Goal: Transaction & Acquisition: Obtain resource

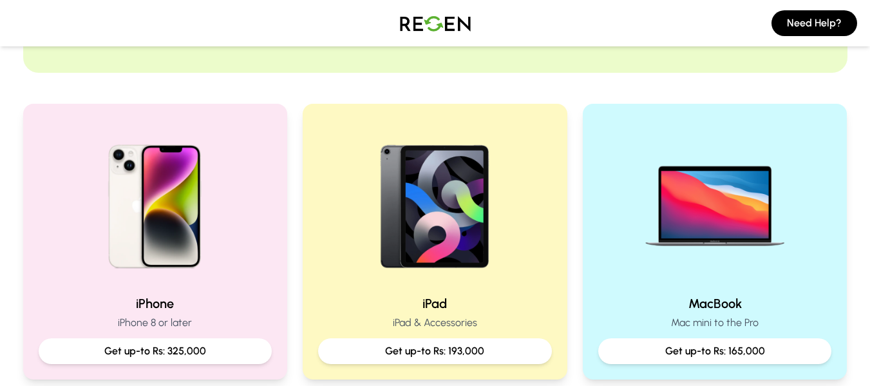
scroll to position [212, 0]
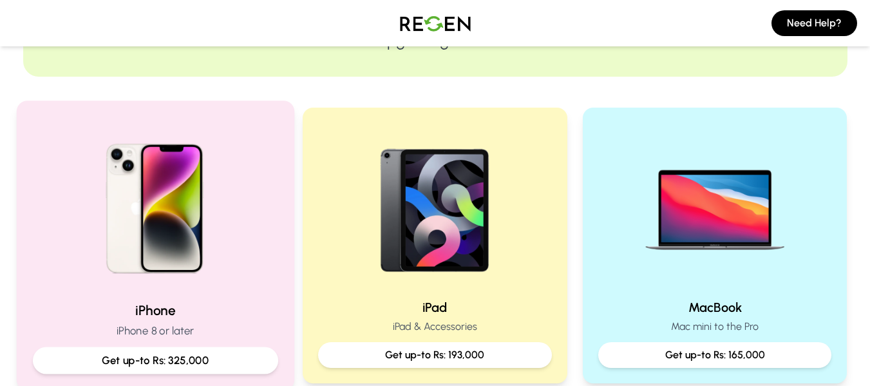
click at [257, 261] on div at bounding box center [154, 203] width 245 height 173
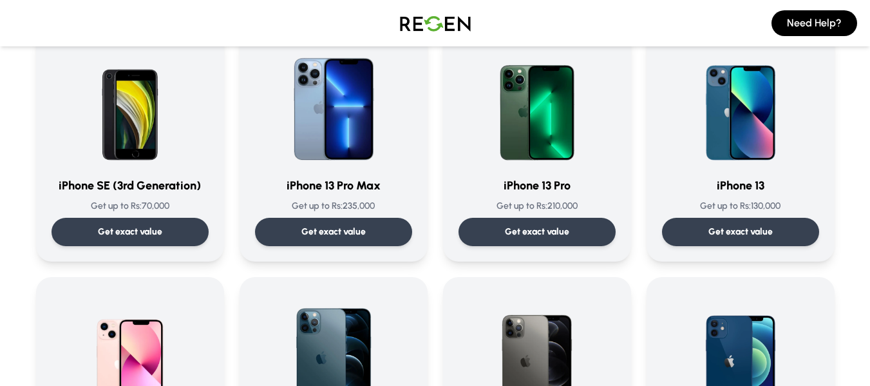
scroll to position [624, 0]
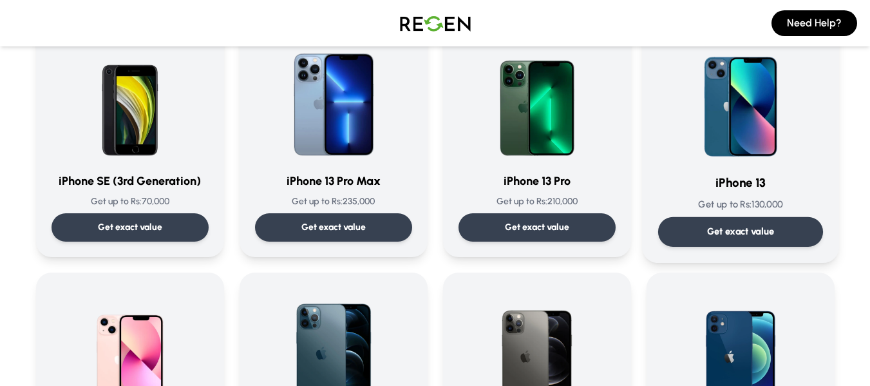
click at [778, 227] on div "Get exact value" at bounding box center [739, 232] width 165 height 30
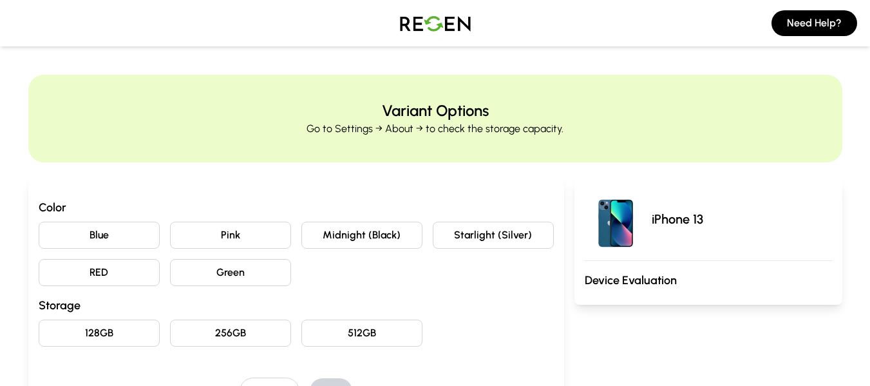
click at [408, 239] on button "Midnight (Black)" at bounding box center [361, 234] width 121 height 27
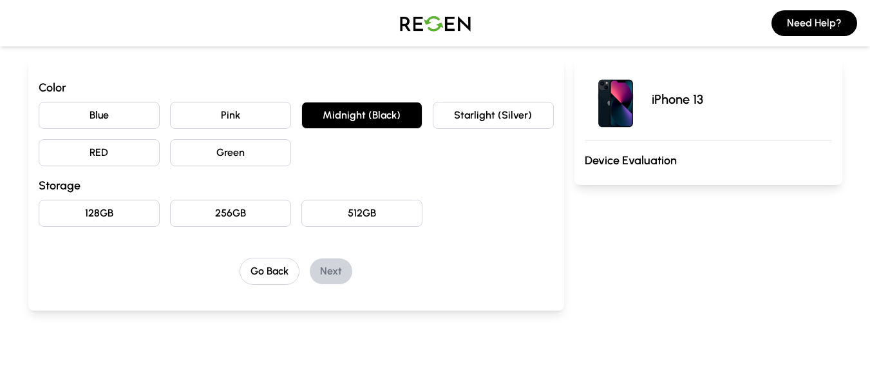
scroll to position [124, 0]
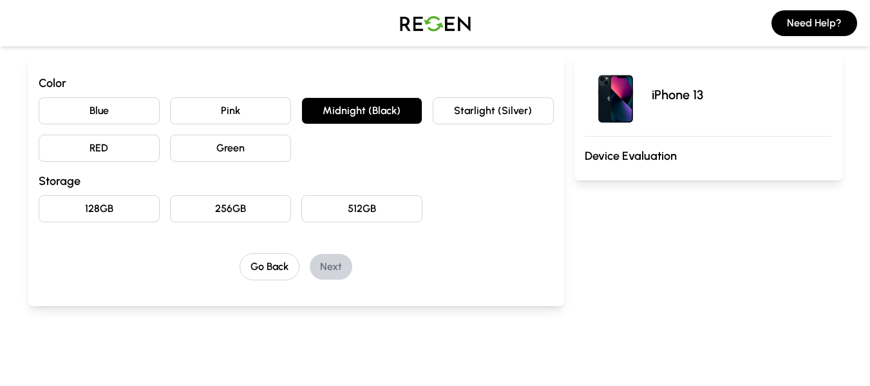
click at [231, 223] on div "Color Blue Pink Midnight (Black) Starlight (Silver) [PERSON_NAME] Storage 128GB…" at bounding box center [296, 177] width 515 height 206
click at [231, 218] on button "256GB" at bounding box center [230, 208] width 121 height 27
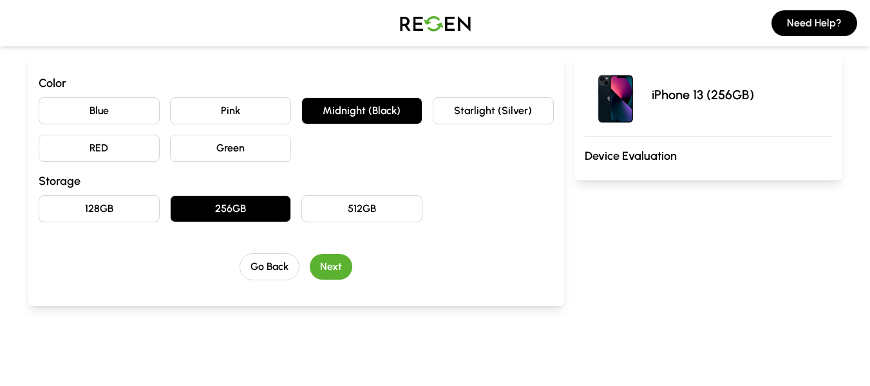
click at [231, 218] on button "256GB" at bounding box center [230, 208] width 121 height 27
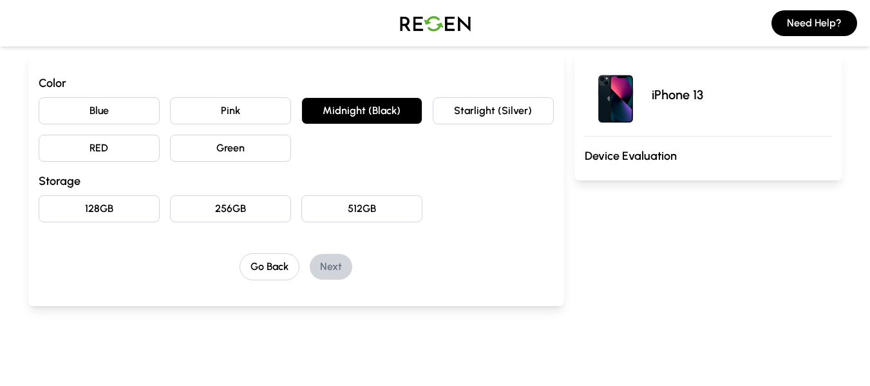
click at [231, 218] on button "256GB" at bounding box center [230, 208] width 121 height 27
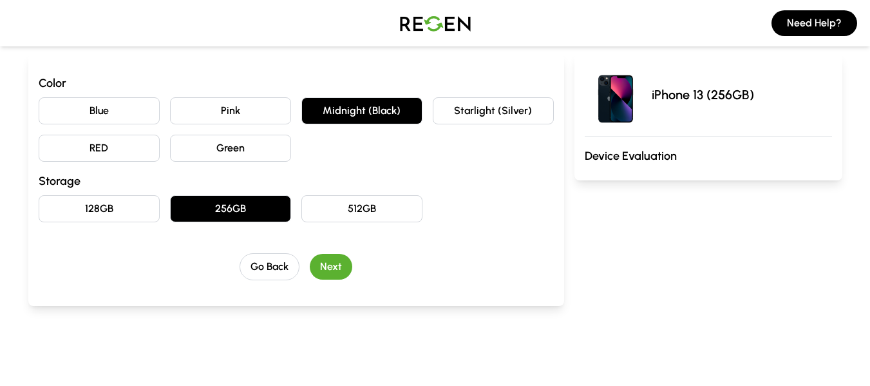
click at [328, 267] on button "Next" at bounding box center [331, 267] width 42 height 26
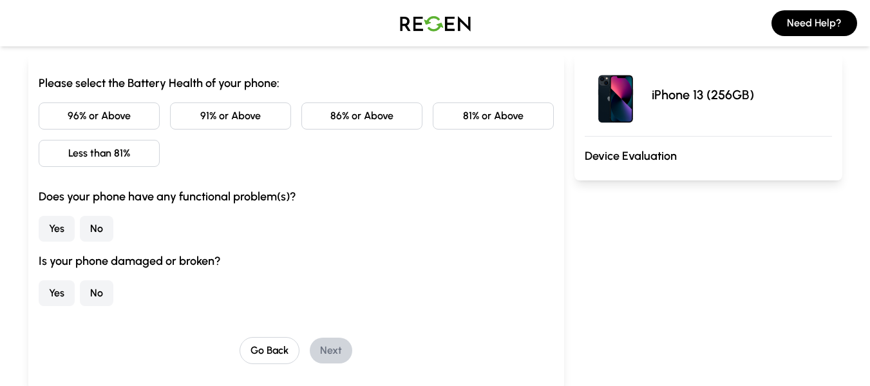
click at [113, 226] on button "No" at bounding box center [96, 229] width 33 height 26
click at [98, 303] on button "No" at bounding box center [96, 293] width 33 height 26
click at [108, 152] on button "Less than 81%" at bounding box center [99, 153] width 121 height 27
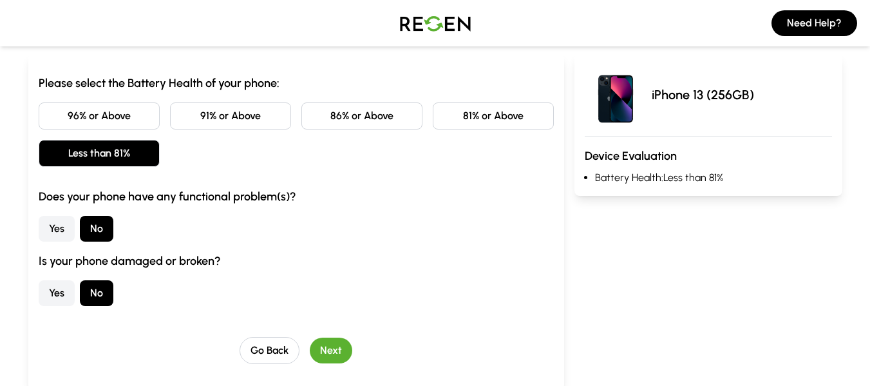
click at [339, 348] on button "Next" at bounding box center [331, 350] width 42 height 26
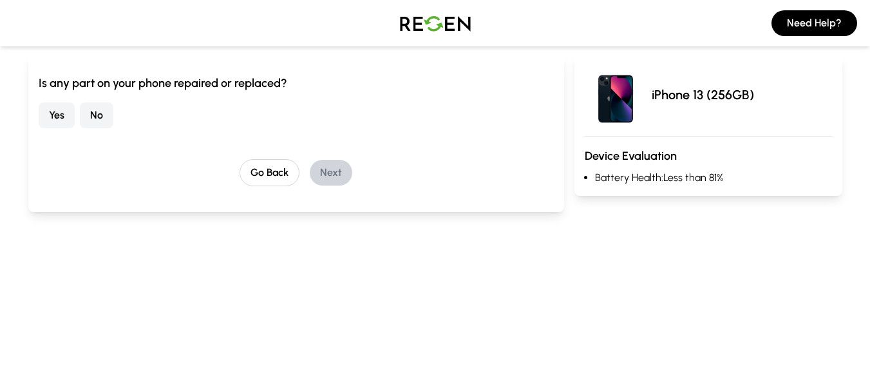
click at [106, 120] on button "No" at bounding box center [96, 115] width 33 height 26
click at [347, 175] on button "Next" at bounding box center [331, 173] width 42 height 26
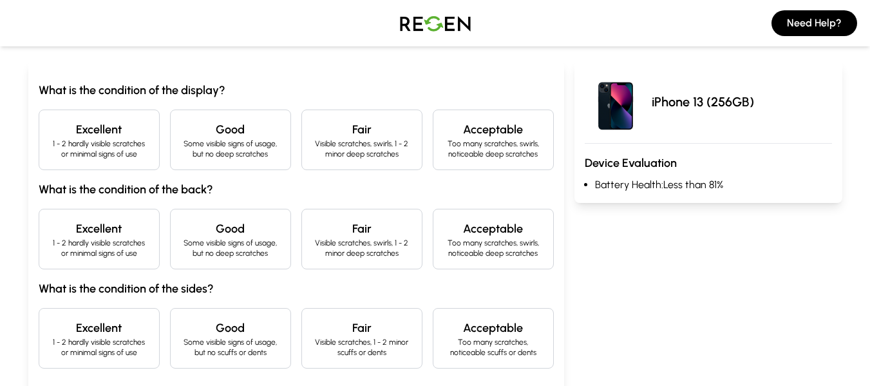
scroll to position [137, 0]
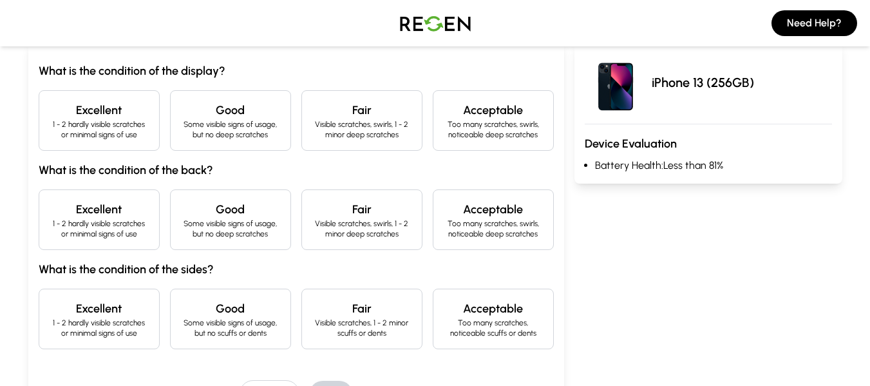
click at [143, 106] on h4 "Excellent" at bounding box center [99, 110] width 99 height 18
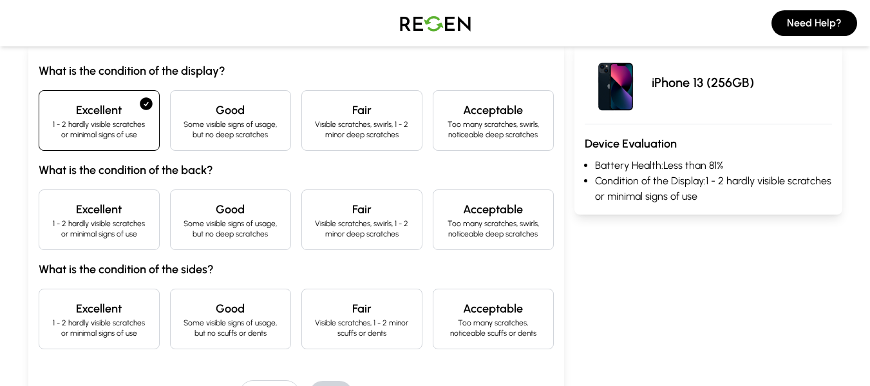
click at [248, 214] on h4 "Good" at bounding box center [230, 209] width 99 height 18
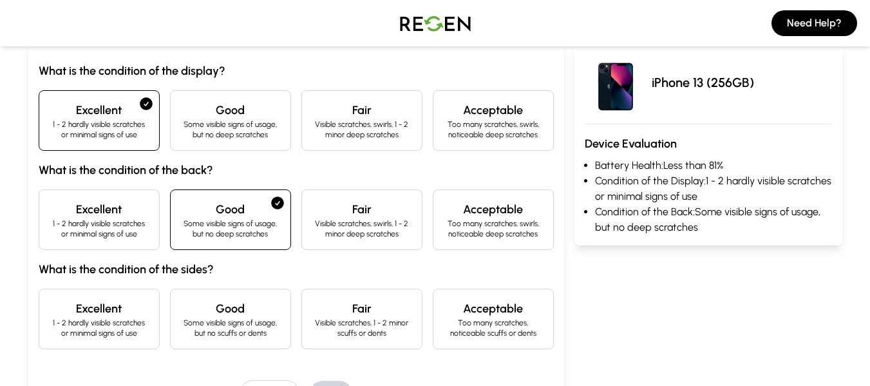
click at [115, 218] on h4 "Excellent" at bounding box center [99, 209] width 99 height 18
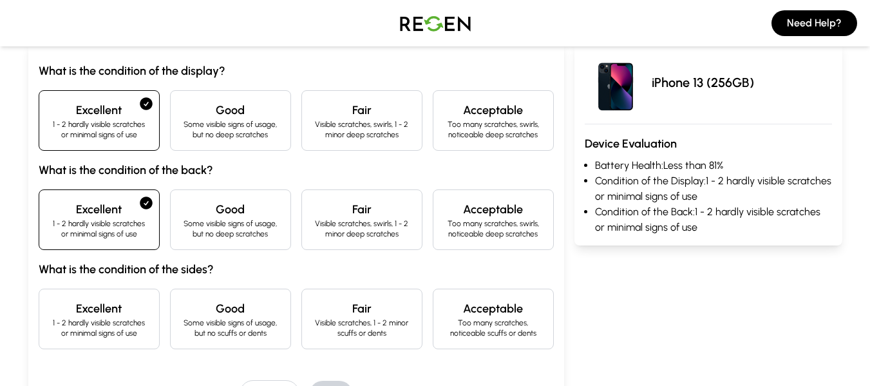
click at [113, 301] on h4 "Excellent" at bounding box center [99, 308] width 99 height 18
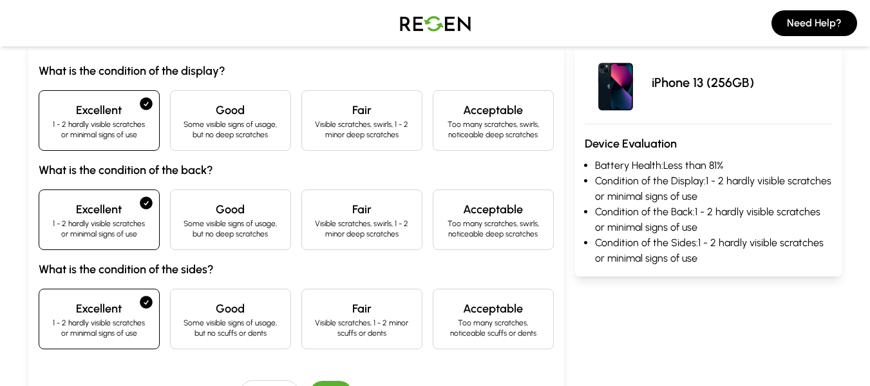
click at [255, 229] on p "Some visible signs of usage, but no deep scratches" at bounding box center [230, 228] width 99 height 21
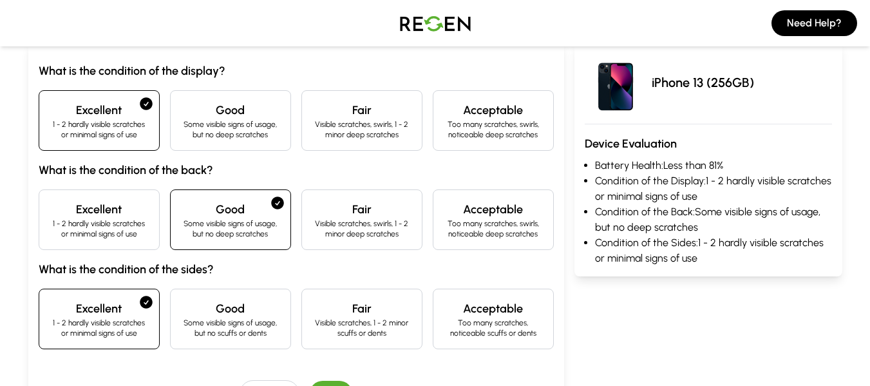
click at [247, 310] on h4 "Good" at bounding box center [230, 308] width 99 height 18
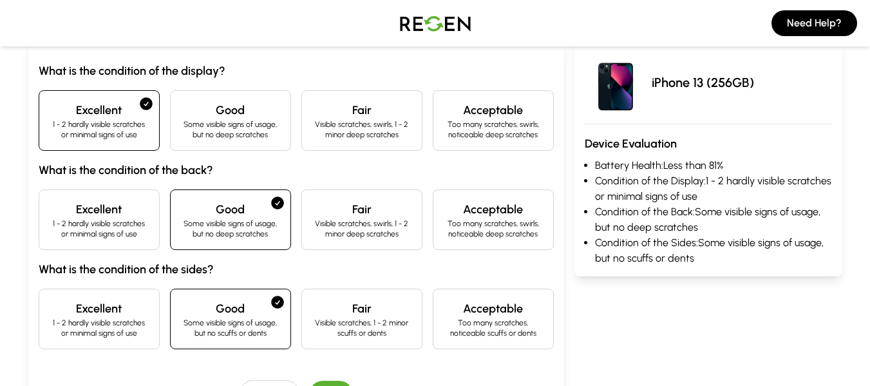
click at [376, 298] on div "Fair Visible scratches, 1 - 2 minor scuffs or dents" at bounding box center [361, 318] width 121 height 61
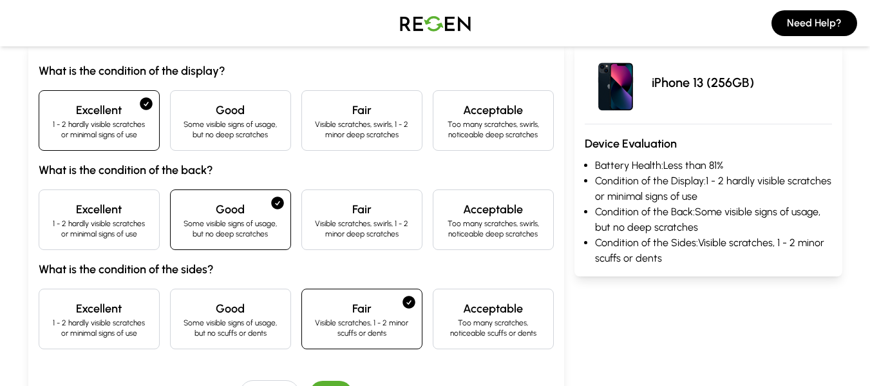
click at [167, 231] on div "Excellent 1 - 2 hardly visible scratches or minimal signs of use Good Some visi…" at bounding box center [296, 219] width 515 height 61
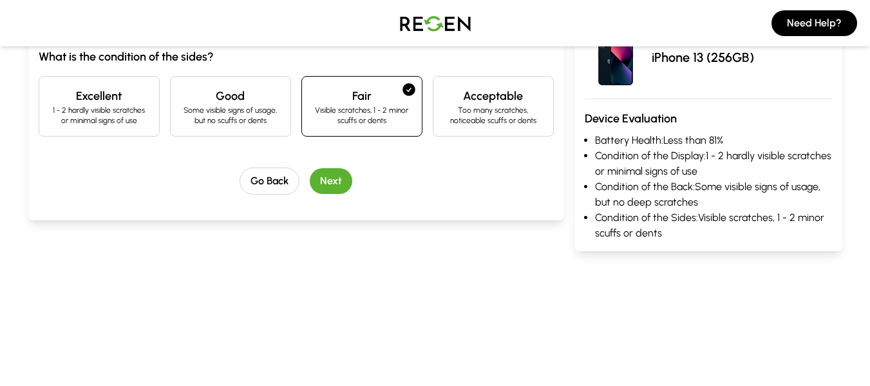
scroll to position [406, 0]
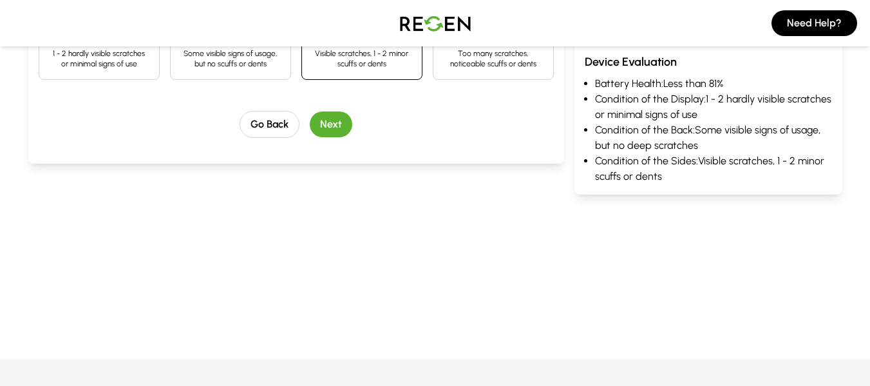
click at [349, 129] on button "Next" at bounding box center [331, 124] width 42 height 26
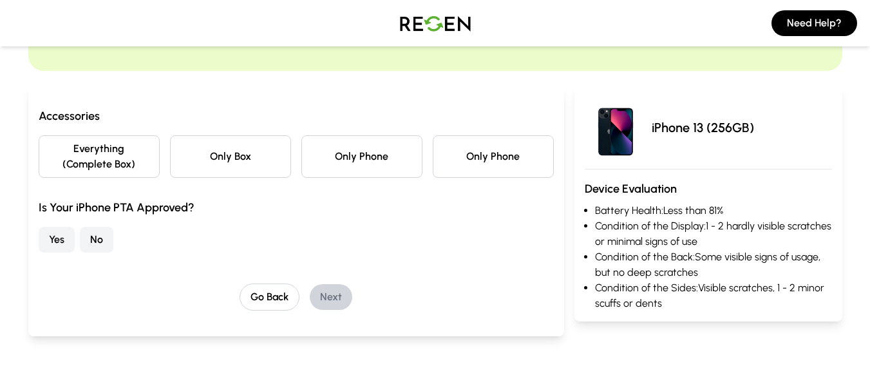
scroll to position [87, 0]
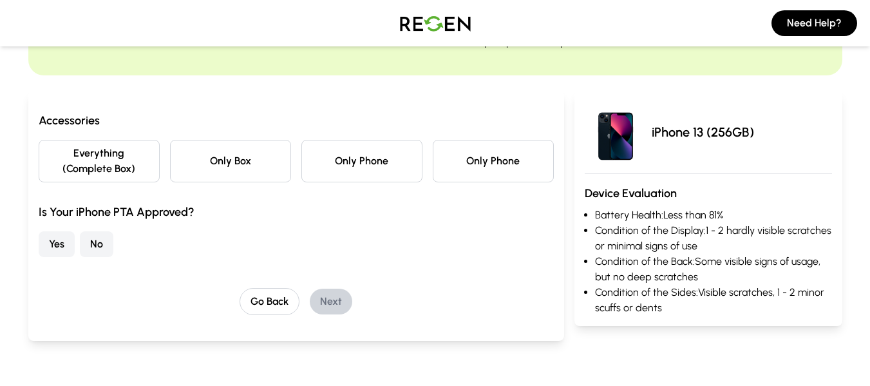
click at [235, 164] on button "Only Box" at bounding box center [230, 161] width 121 height 42
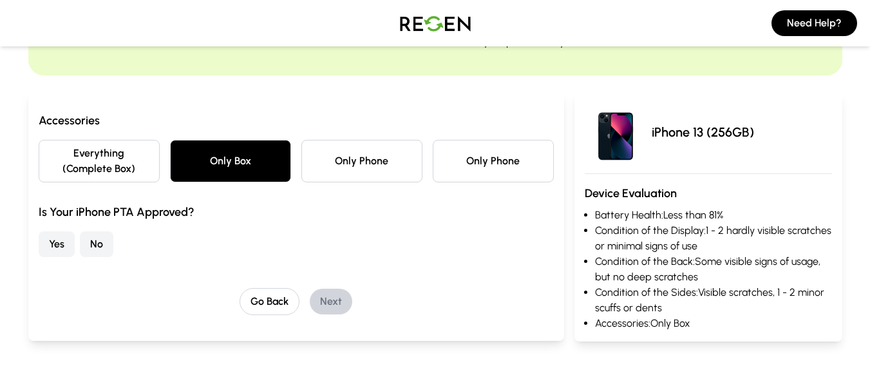
click at [330, 156] on button "Only Phone" at bounding box center [361, 161] width 121 height 42
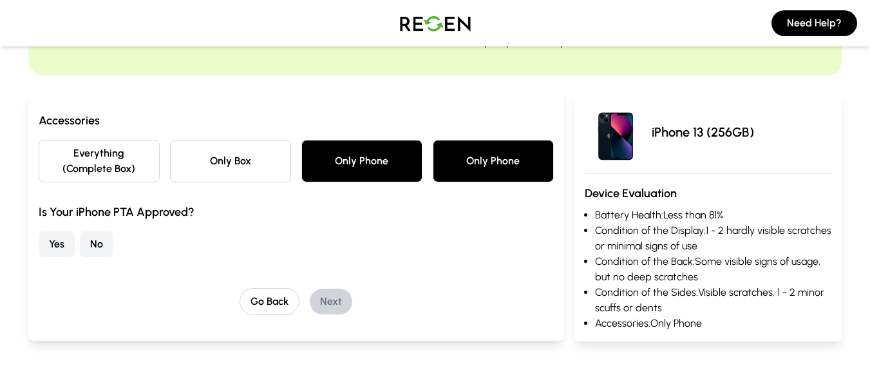
click at [225, 160] on button "Only Box" at bounding box center [230, 161] width 121 height 42
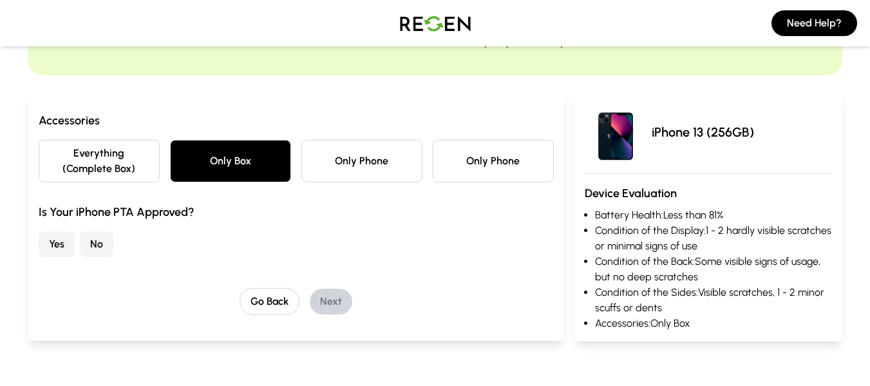
click at [62, 240] on button "Yes" at bounding box center [57, 244] width 36 height 26
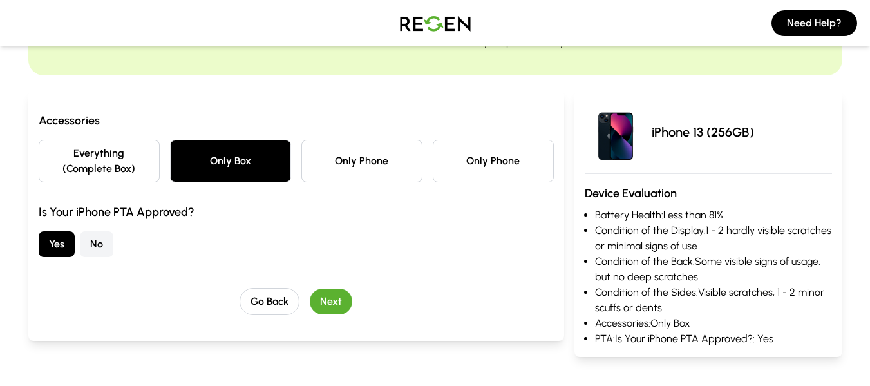
click at [346, 303] on button "Next" at bounding box center [331, 301] width 42 height 26
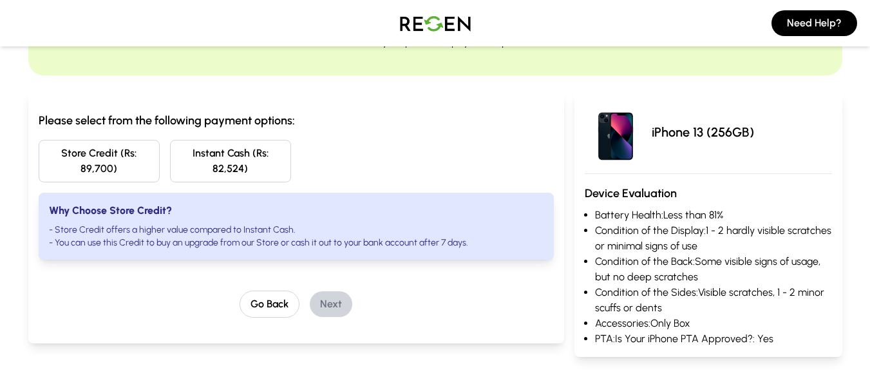
click at [83, 285] on div "Please select from the following payment options: Store Credit (Rs: 89,700) Ins…" at bounding box center [296, 214] width 515 height 206
click at [117, 149] on button "Store Credit (Rs: 89,700)" at bounding box center [99, 161] width 121 height 42
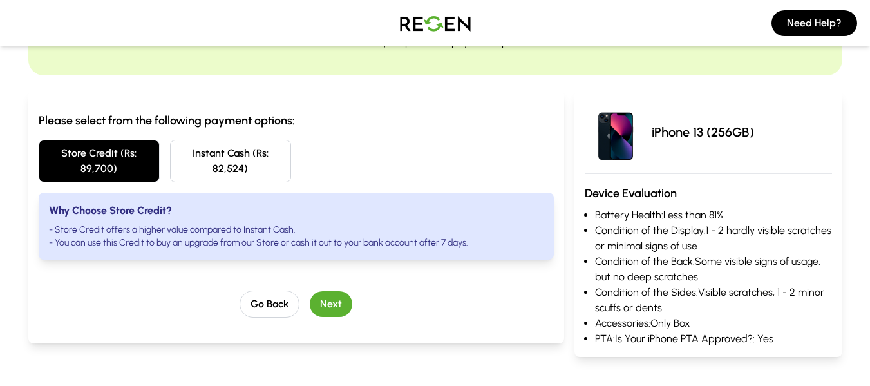
click at [326, 306] on button "Next" at bounding box center [331, 304] width 42 height 26
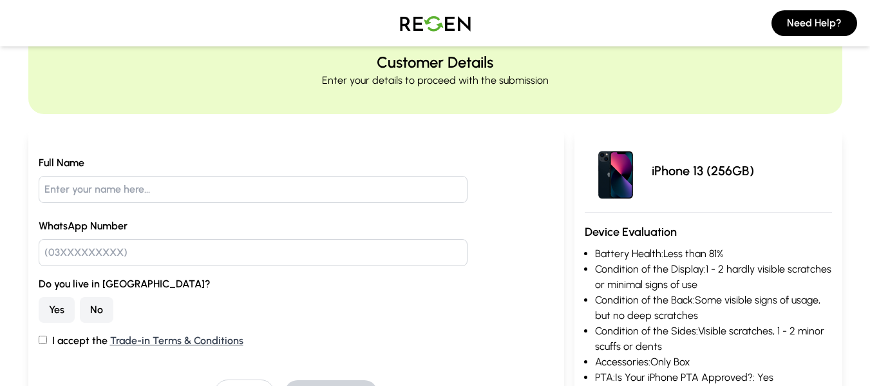
scroll to position [16, 0]
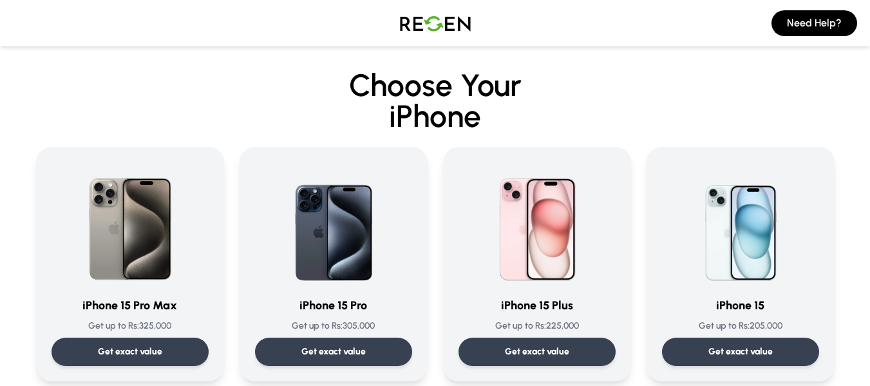
click at [623, 82] on h2 "Choose Your iPhone" at bounding box center [435, 101] width 798 height 62
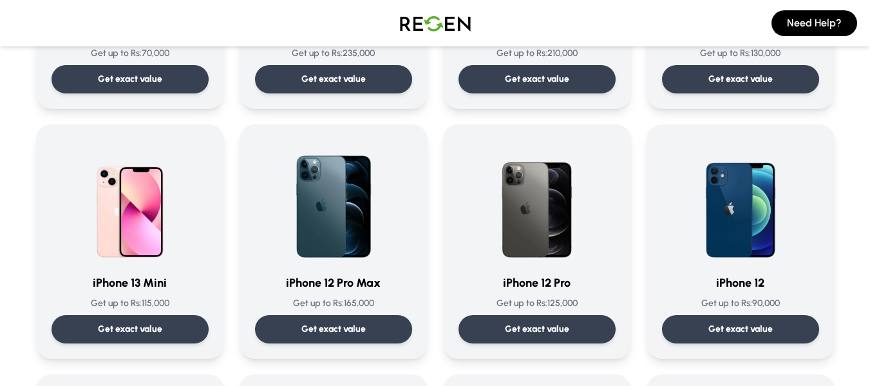
scroll to position [796, 0]
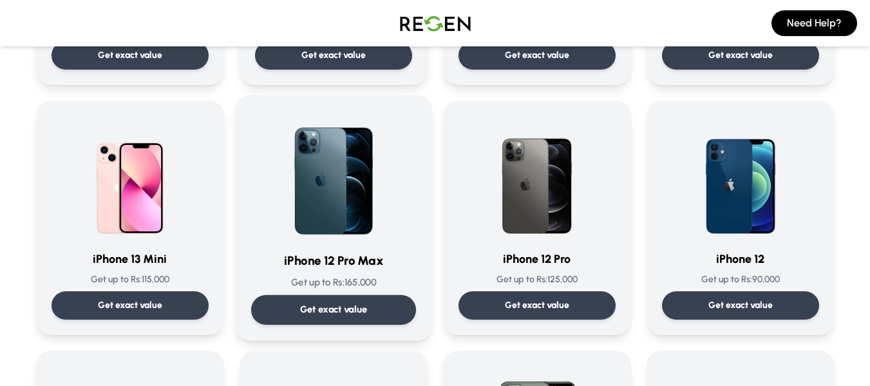
click at [331, 293] on div "iPhone 12 Pro Max Get up to Rs: 165,000 Get exact value" at bounding box center [332, 218] width 165 height 214
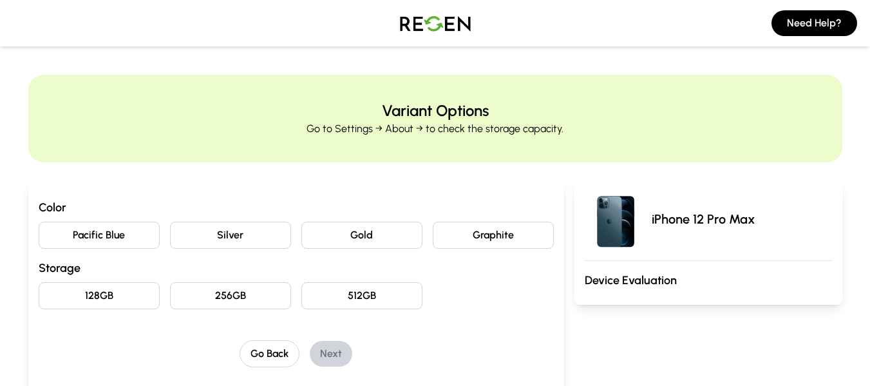
click at [100, 243] on button "Pacific Blue" at bounding box center [99, 234] width 121 height 27
click at [243, 293] on button "256GB" at bounding box center [230, 295] width 121 height 27
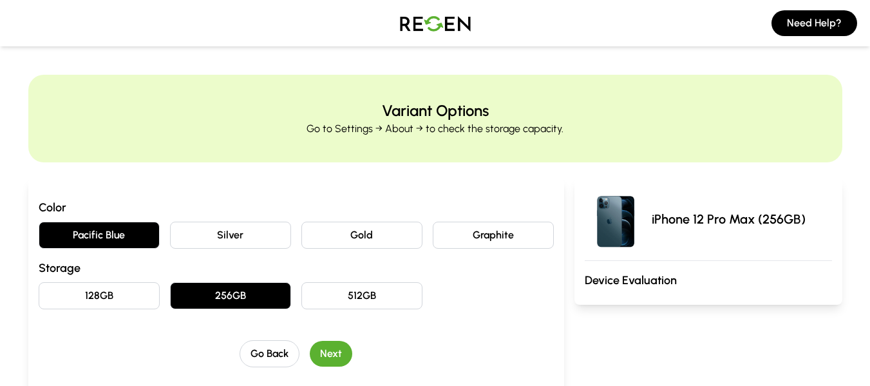
click at [341, 352] on button "Next" at bounding box center [331, 354] width 42 height 26
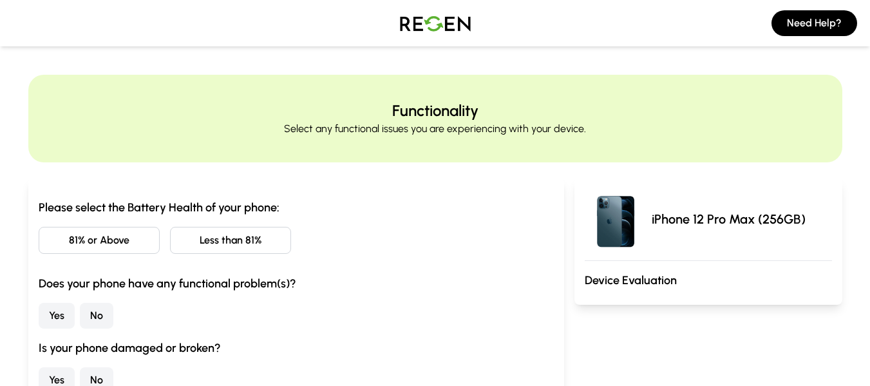
click at [240, 232] on button "Less than 81%" at bounding box center [230, 240] width 121 height 27
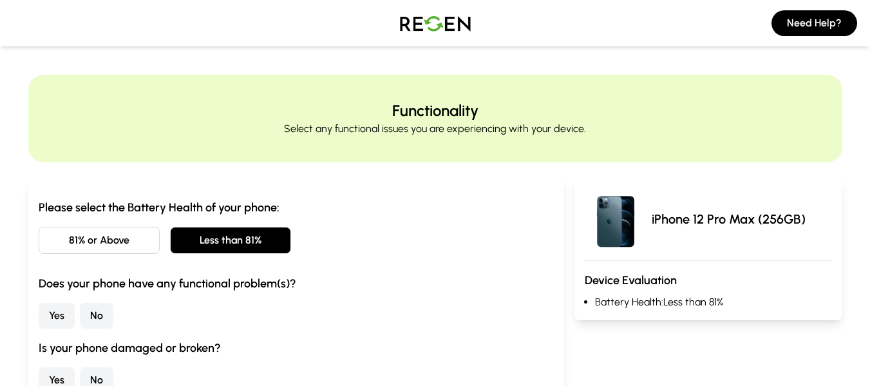
click at [107, 321] on button "No" at bounding box center [96, 316] width 33 height 26
click at [106, 378] on button "No" at bounding box center [96, 380] width 33 height 26
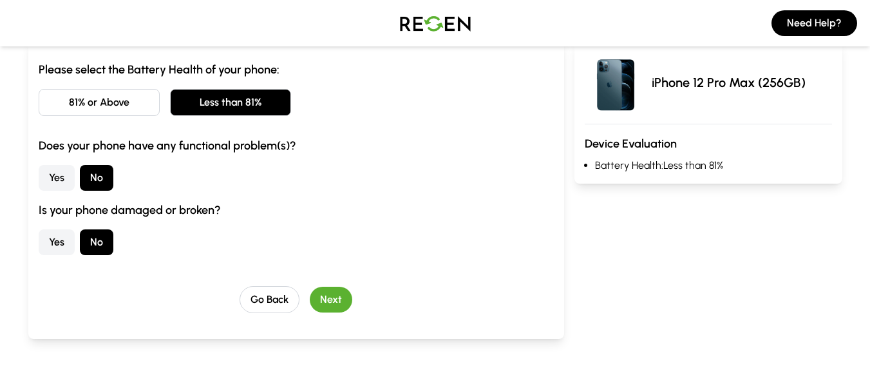
scroll to position [143, 0]
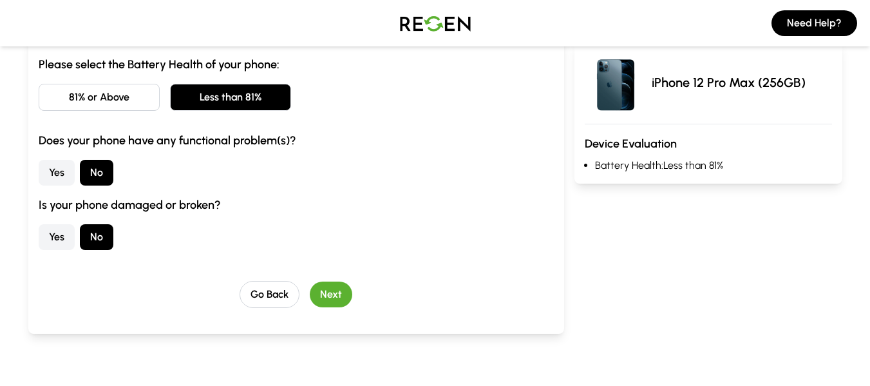
click at [328, 301] on button "Next" at bounding box center [331, 294] width 42 height 26
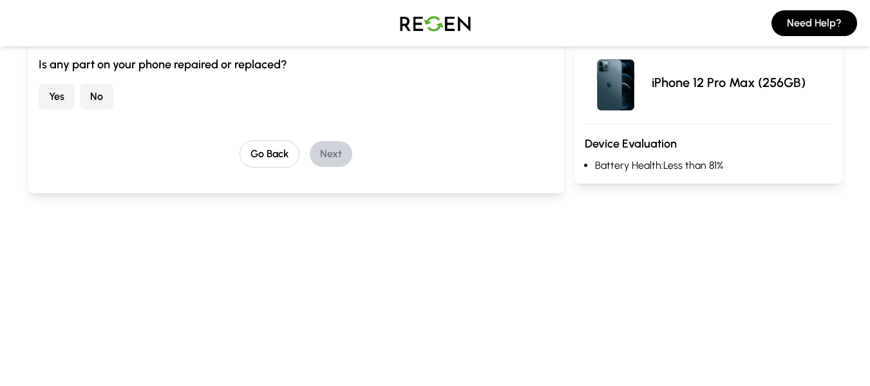
click at [93, 86] on button "No" at bounding box center [96, 97] width 33 height 26
click at [328, 148] on button "Next" at bounding box center [331, 154] width 42 height 26
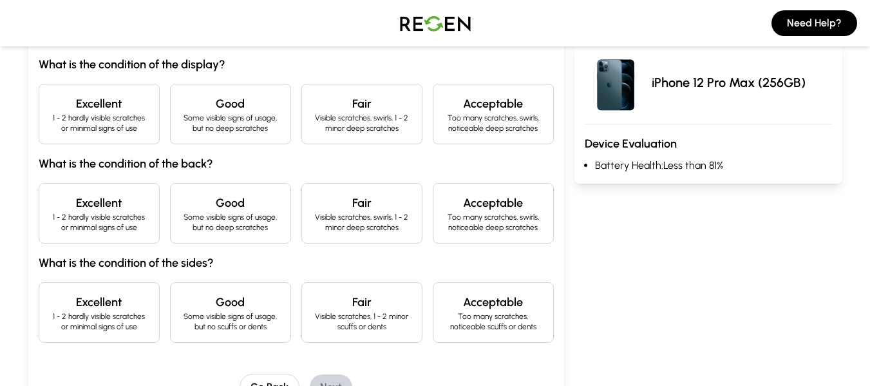
click at [231, 109] on h4 "Good" at bounding box center [230, 104] width 99 height 18
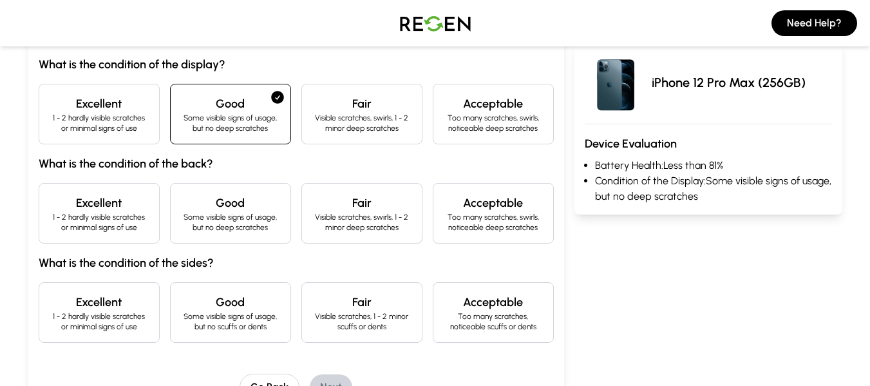
click at [124, 210] on h4 "Excellent" at bounding box center [99, 203] width 99 height 18
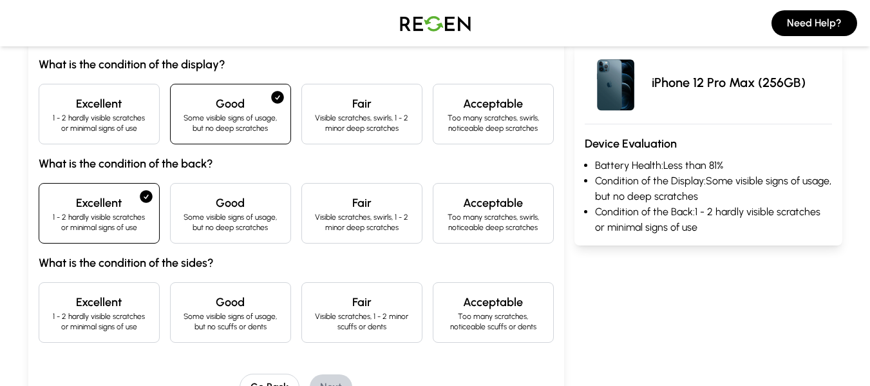
click at [124, 302] on h4 "Excellent" at bounding box center [99, 302] width 99 height 18
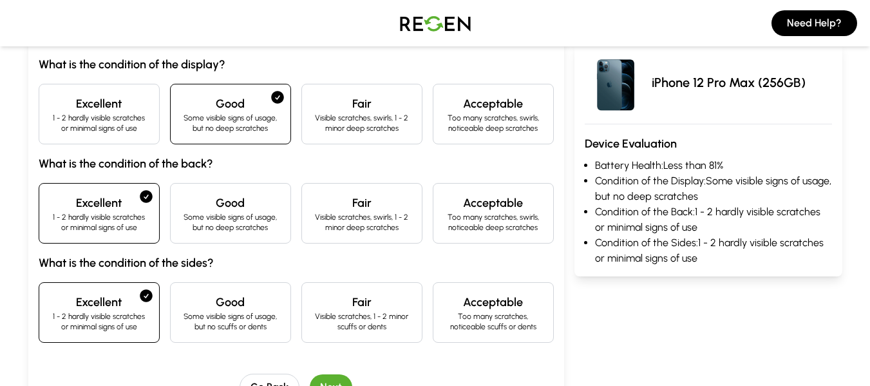
click at [104, 104] on h4 "Excellent" at bounding box center [99, 104] width 99 height 18
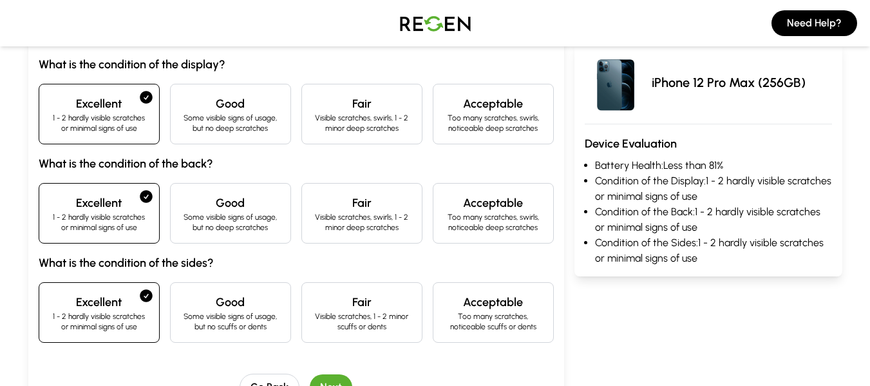
click at [346, 379] on button "Next" at bounding box center [331, 387] width 42 height 26
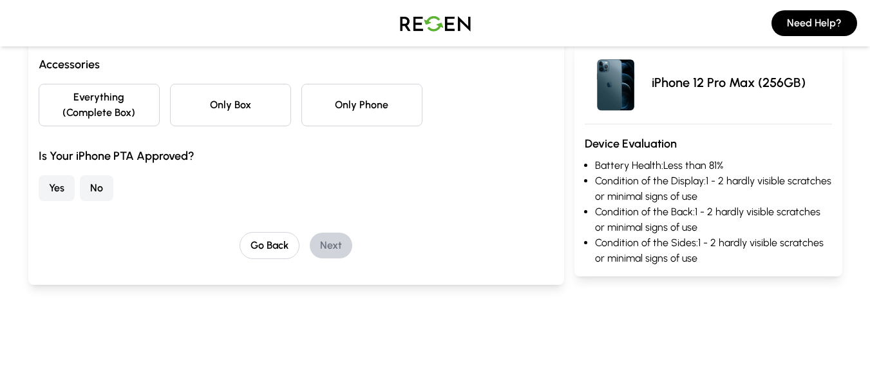
click at [336, 109] on button "Only Phone" at bounding box center [361, 105] width 121 height 42
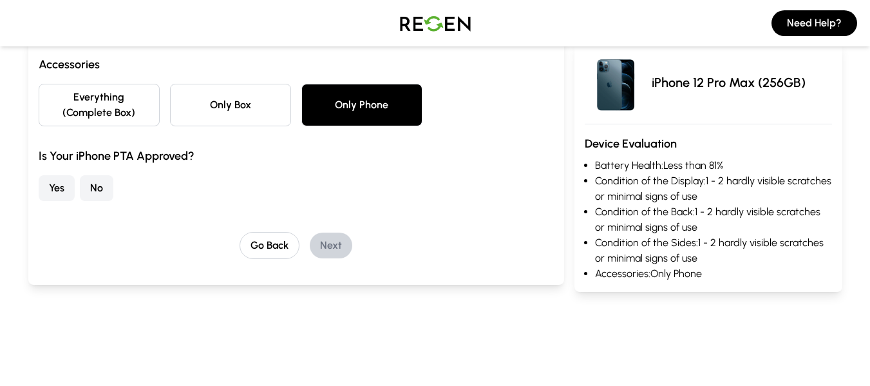
click at [52, 194] on button "Yes" at bounding box center [57, 188] width 36 height 26
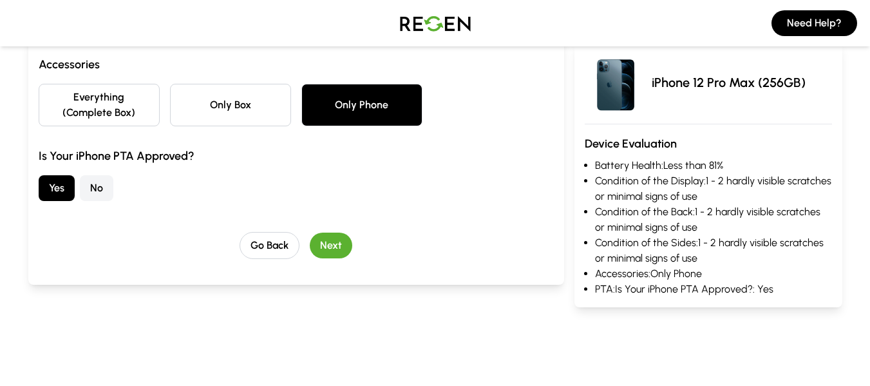
click at [333, 252] on button "Next" at bounding box center [331, 245] width 42 height 26
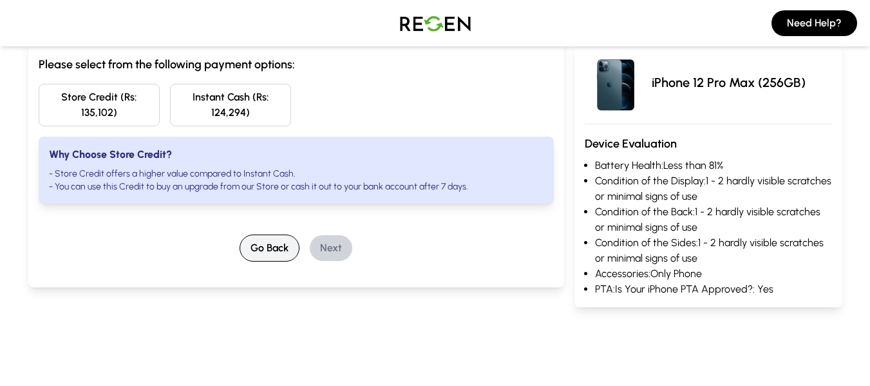
click at [270, 248] on button "Go Back" at bounding box center [270, 247] width 60 height 27
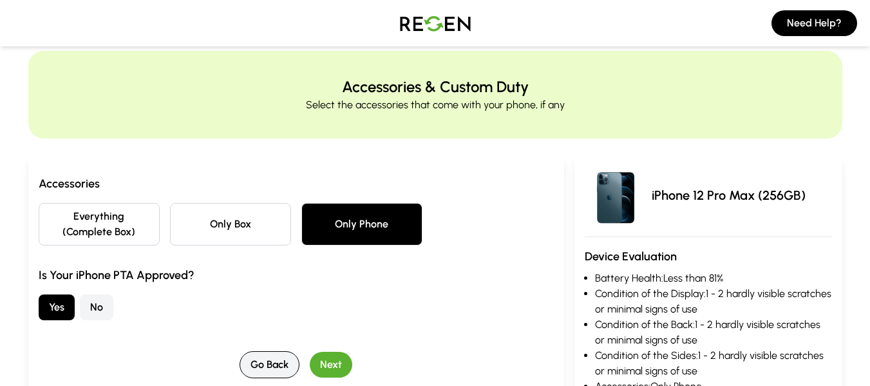
scroll to position [0, 0]
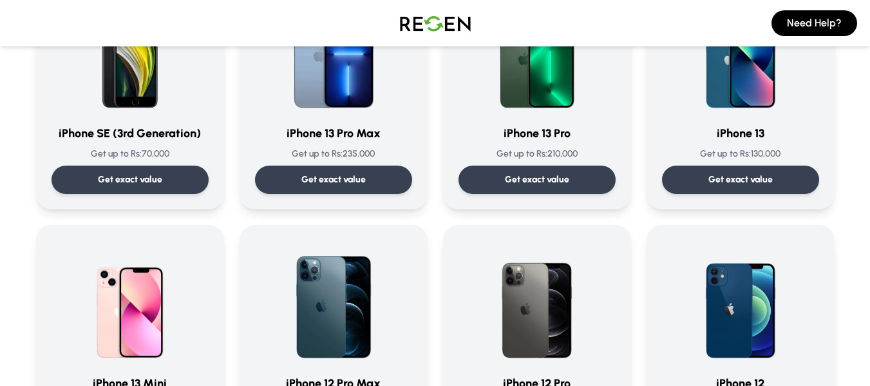
scroll to position [700, 0]
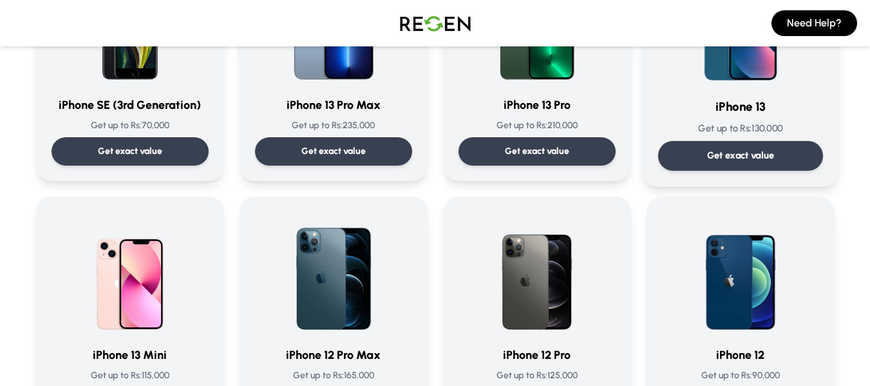
click at [748, 149] on p "Get exact value" at bounding box center [740, 156] width 68 height 14
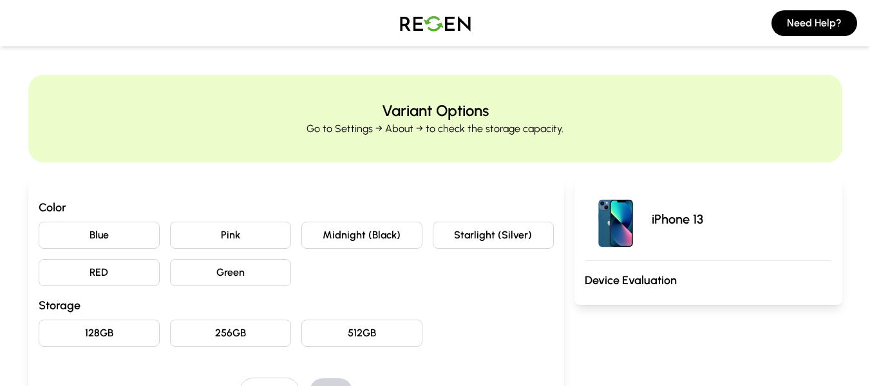
click at [375, 234] on button "Midnight (Black)" at bounding box center [361, 234] width 121 height 27
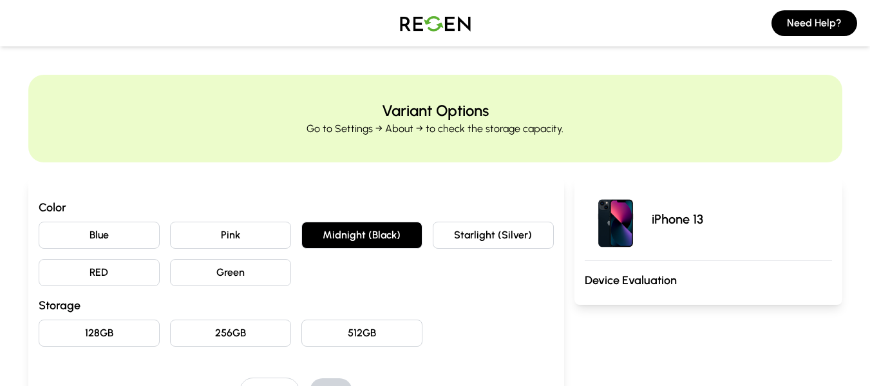
click at [247, 334] on button "256GB" at bounding box center [230, 332] width 121 height 27
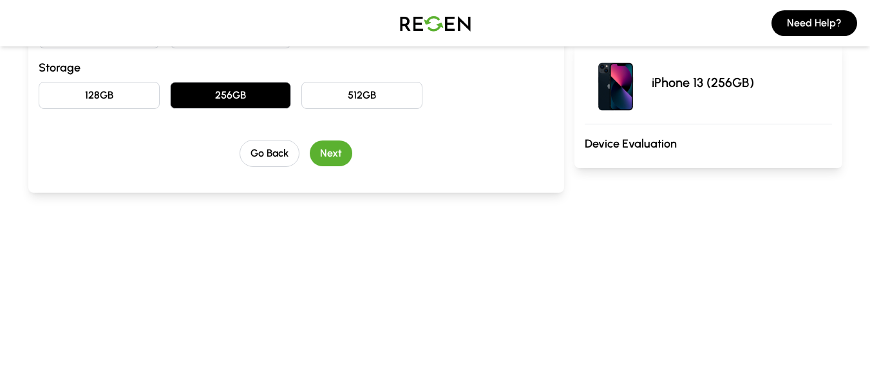
scroll to position [251, 0]
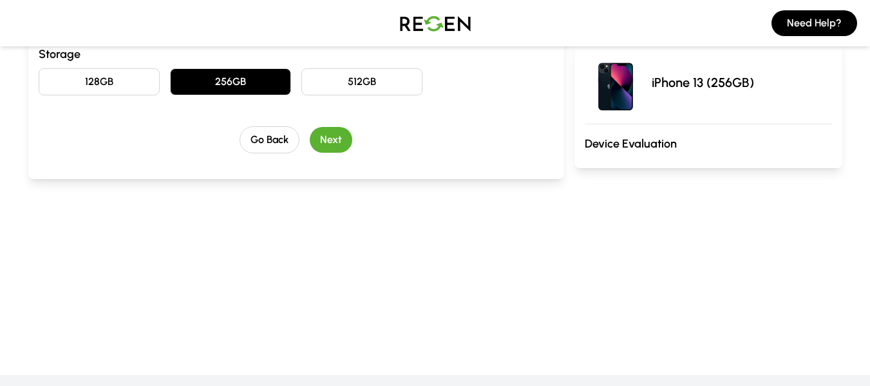
click at [346, 131] on button "Next" at bounding box center [331, 140] width 42 height 26
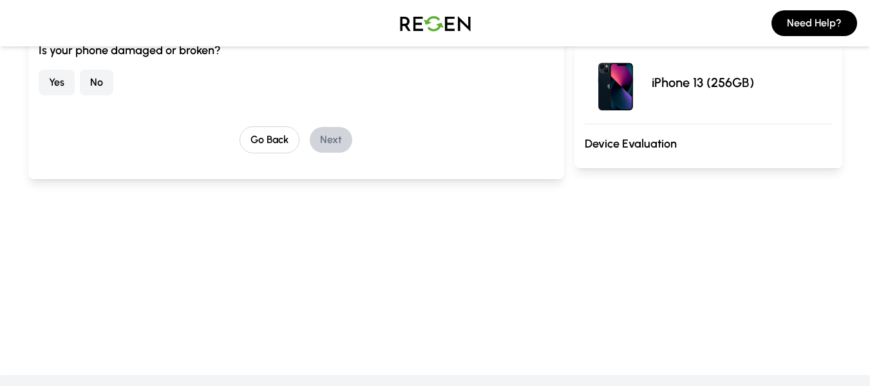
click at [100, 86] on button "No" at bounding box center [96, 83] width 33 height 26
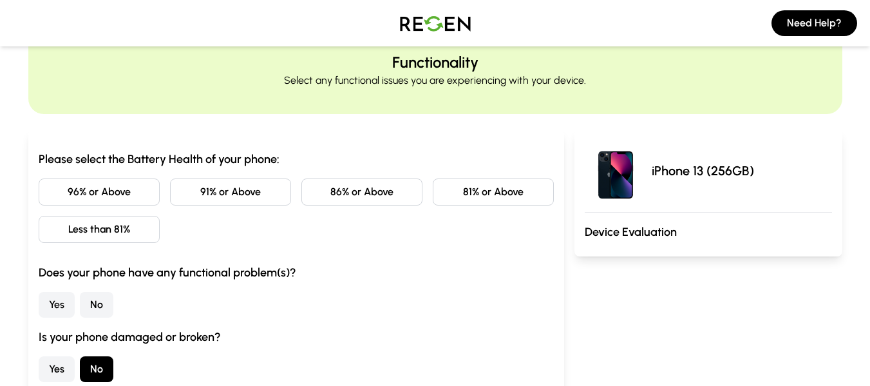
scroll to position [43, 0]
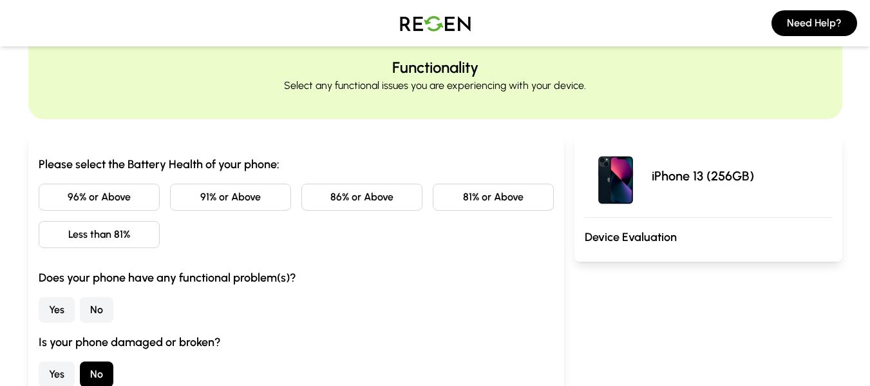
click at [146, 233] on button "Less than 81%" at bounding box center [99, 234] width 121 height 27
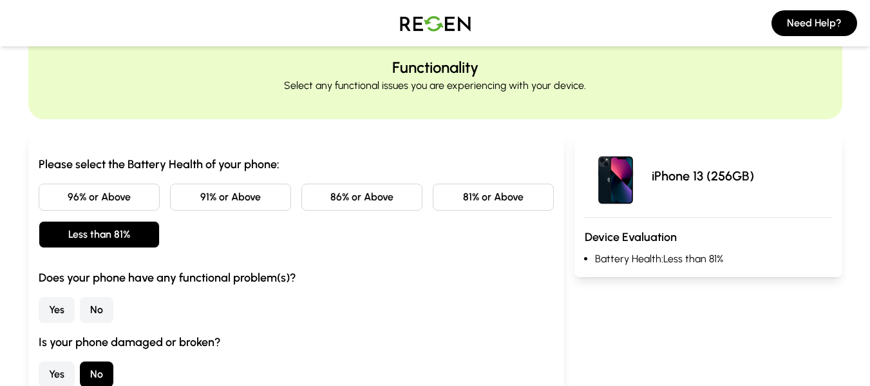
click at [94, 328] on div "Please select the Battery Health of your phone: 96% or Above 91% or Above 86% o…" at bounding box center [296, 271] width 515 height 232
click at [95, 314] on button "No" at bounding box center [96, 310] width 33 height 26
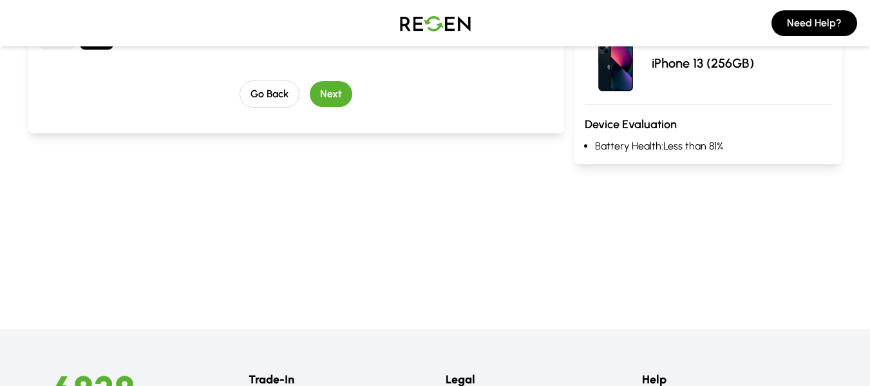
click at [343, 96] on button "Next" at bounding box center [331, 94] width 42 height 26
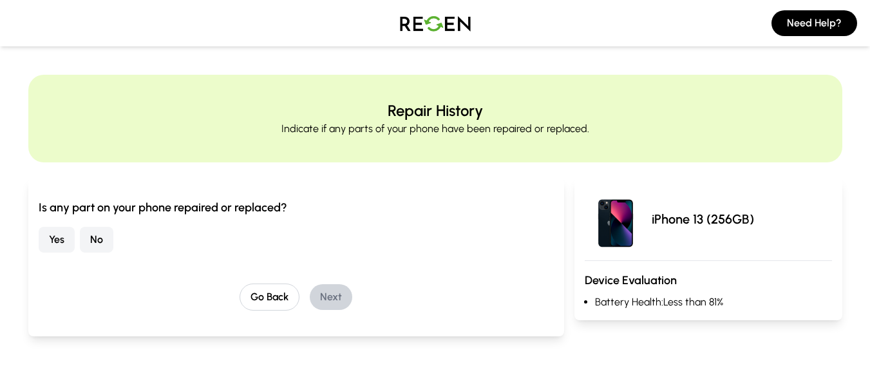
click at [109, 236] on button "No" at bounding box center [96, 240] width 33 height 26
click at [334, 297] on button "Next" at bounding box center [331, 297] width 42 height 26
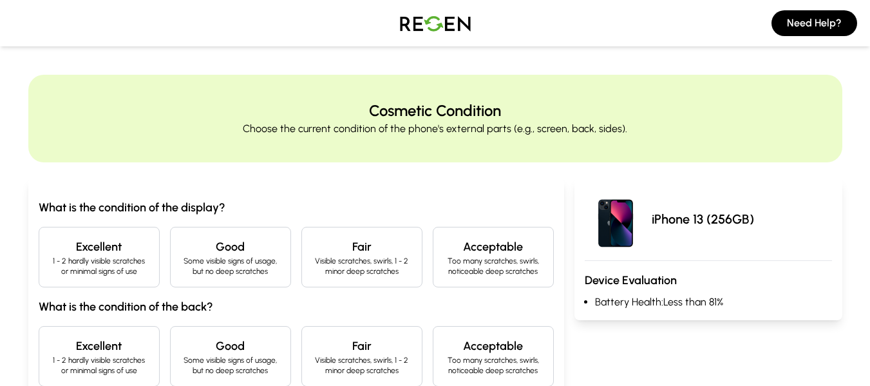
click at [129, 272] on p "1 - 2 hardly visible scratches or minimal signs of use" at bounding box center [99, 266] width 99 height 21
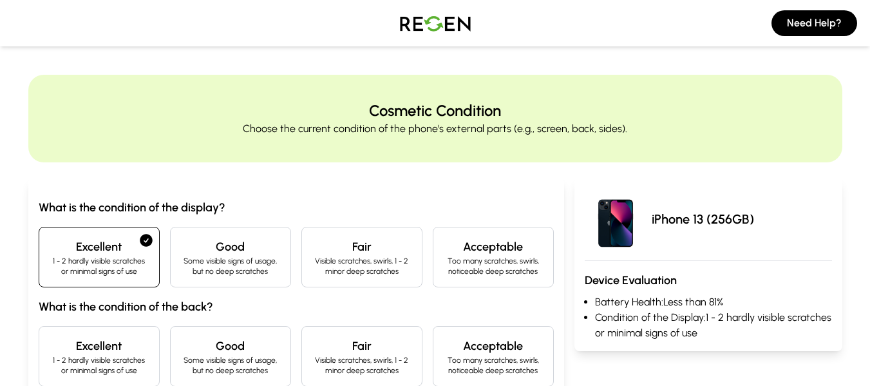
click at [259, 353] on h4 "Good" at bounding box center [230, 346] width 99 height 18
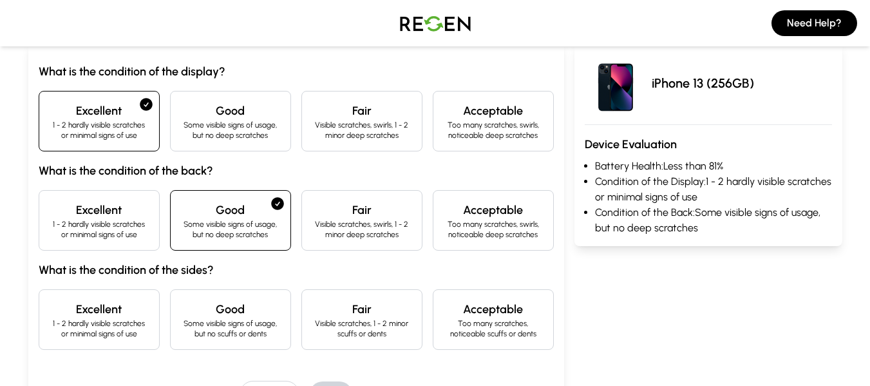
scroll to position [143, 0]
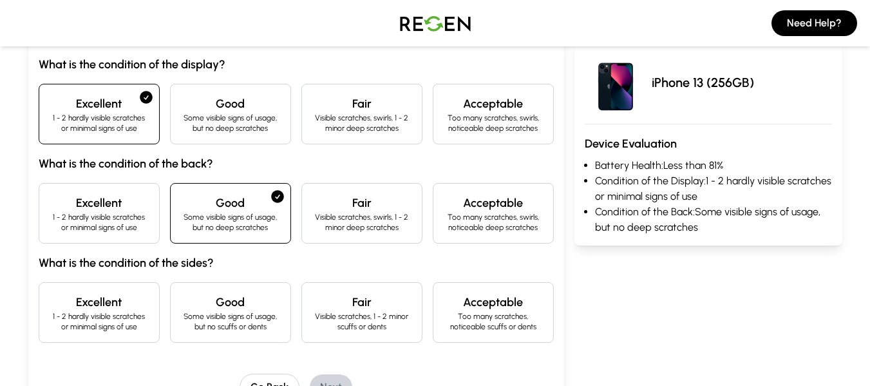
click at [172, 319] on div "Good Some visible signs of usage, but no scuffs or dents" at bounding box center [230, 312] width 121 height 61
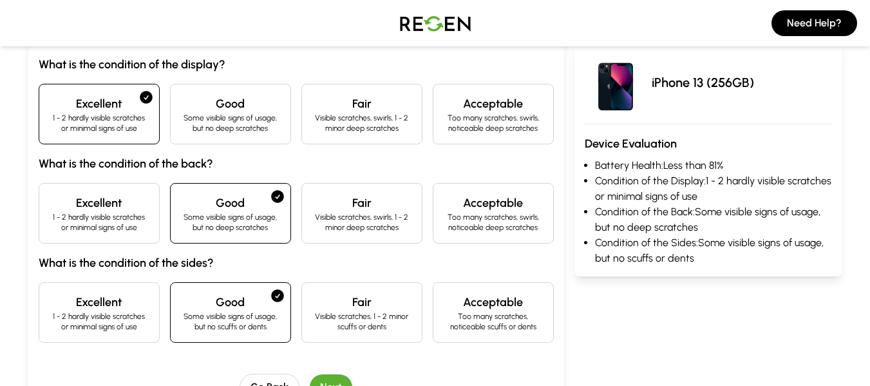
click at [83, 314] on p "1 - 2 hardly visible scratches or minimal signs of use" at bounding box center [99, 321] width 99 height 21
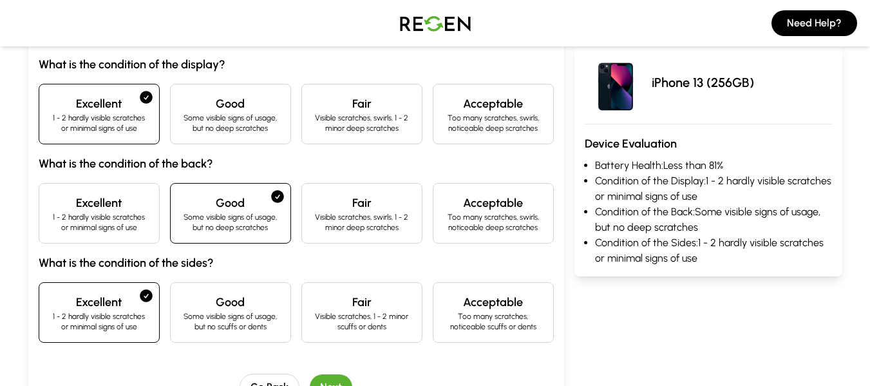
click at [340, 382] on button "Next" at bounding box center [331, 387] width 42 height 26
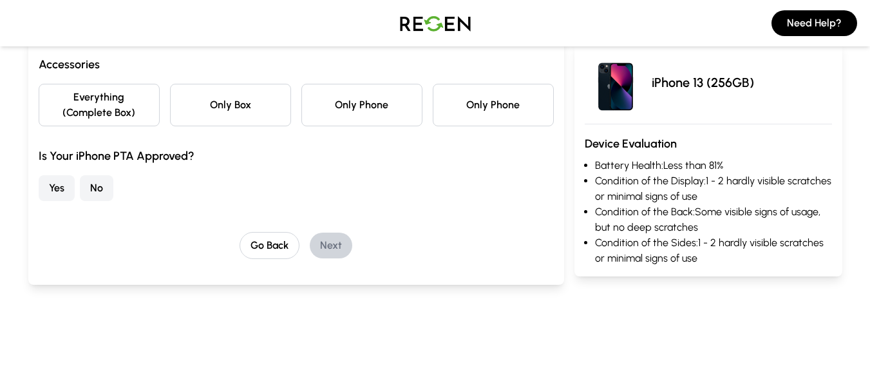
click at [64, 187] on button "Yes" at bounding box center [57, 188] width 36 height 26
click at [211, 113] on button "Only Box" at bounding box center [230, 105] width 121 height 42
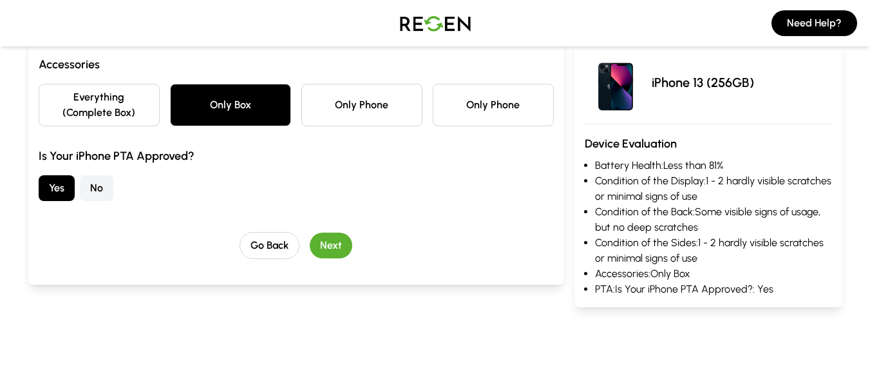
click at [348, 248] on button "Next" at bounding box center [331, 245] width 42 height 26
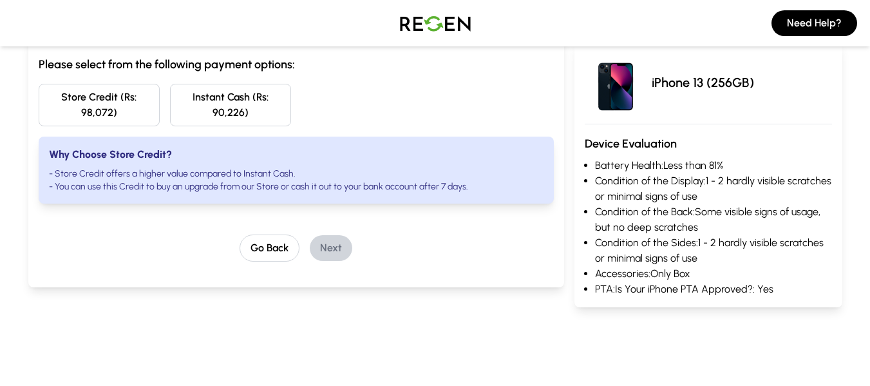
click at [426, 17] on img at bounding box center [435, 23] width 90 height 36
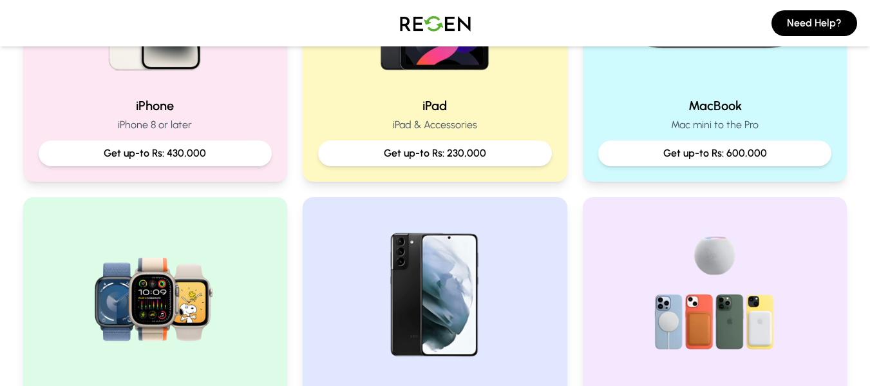
scroll to position [402, 0]
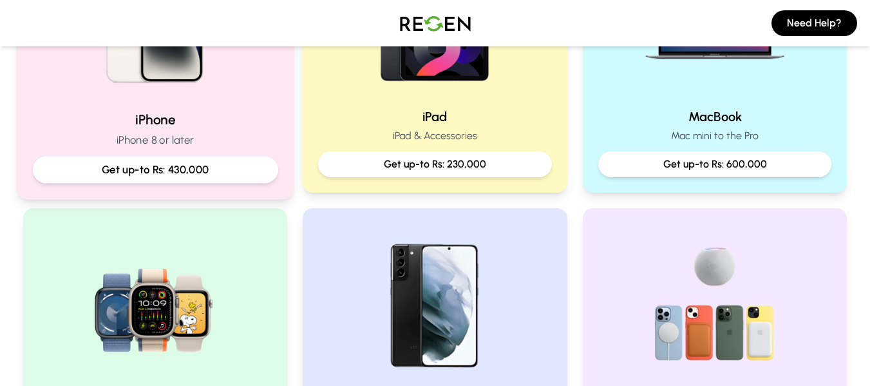
click at [265, 153] on div "iPhone iPhone 8 or later Get up-to Rs: 430,000" at bounding box center [154, 146] width 245 height 73
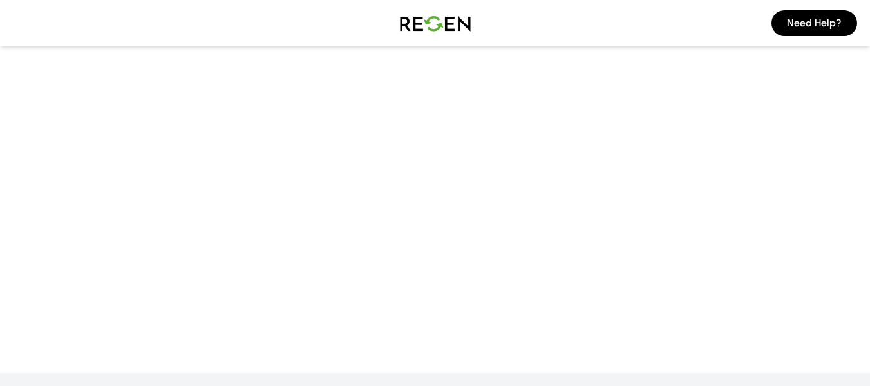
click at [466, 23] on img at bounding box center [435, 23] width 90 height 36
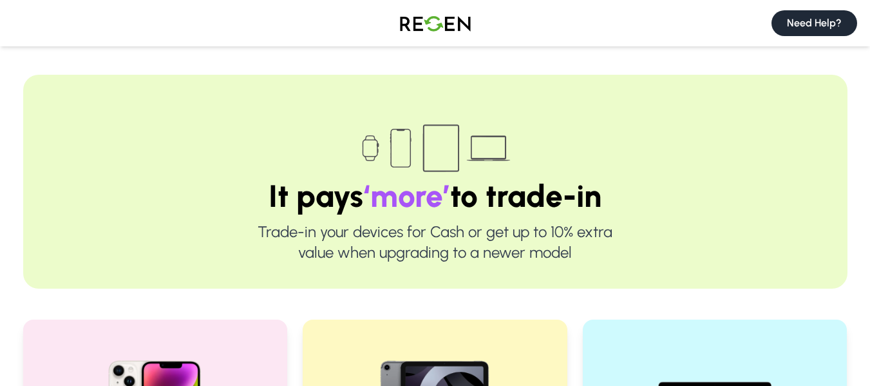
click at [850, 23] on button "Need Help?" at bounding box center [814, 23] width 86 height 26
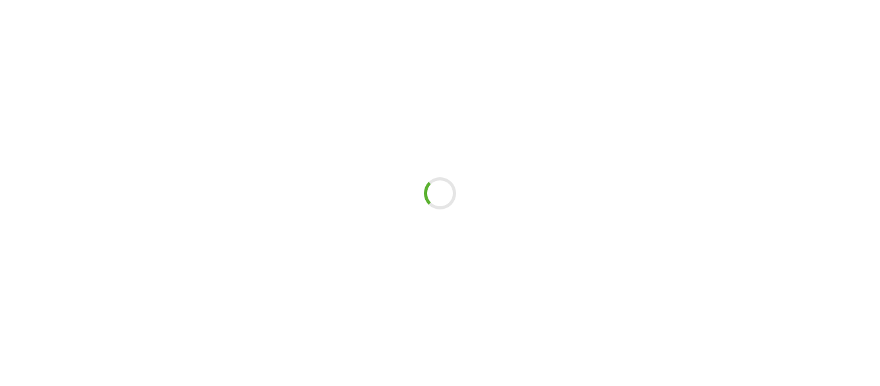
click at [236, 28] on div at bounding box center [440, 193] width 880 height 386
